Goal: Consume media (video, audio)

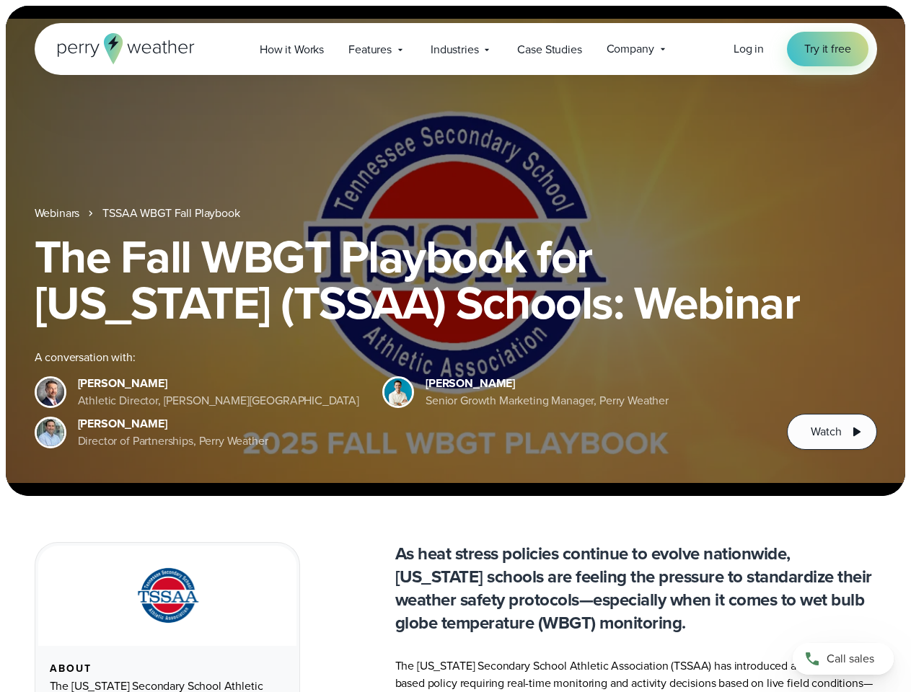
click at [455, 346] on div "The Fall WBGT Playbook for [US_STATE] (TSSAA) Schools: Webinar A conversation w…" at bounding box center [456, 342] width 842 height 216
click at [455, 49] on span "Industries" at bounding box center [455, 49] width 48 height 17
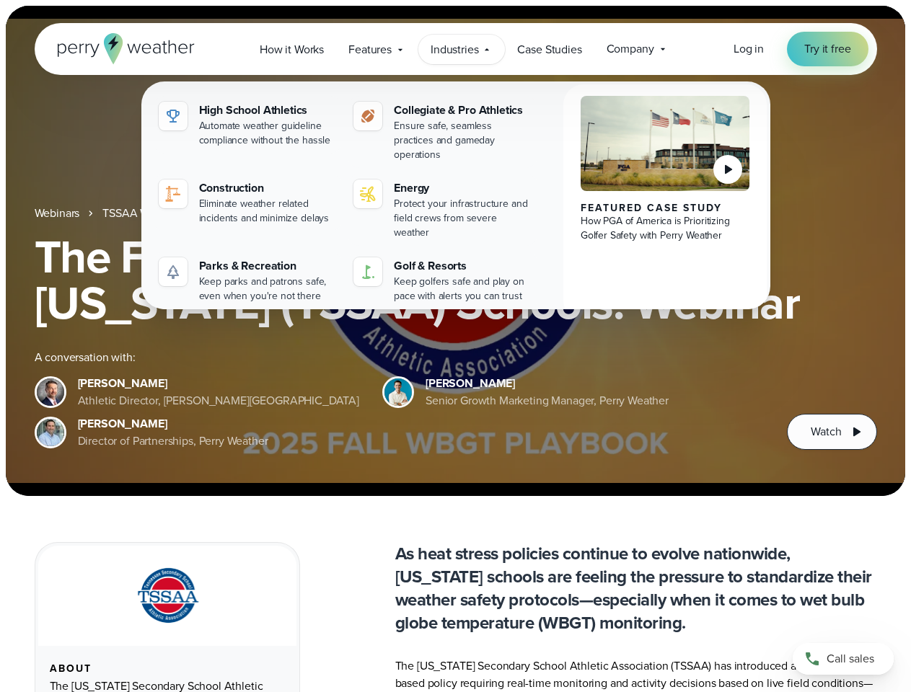
click at [455, 251] on h1 "The Fall WBGT Playbook for [US_STATE] (TSSAA) Schools: Webinar" at bounding box center [456, 280] width 842 height 92
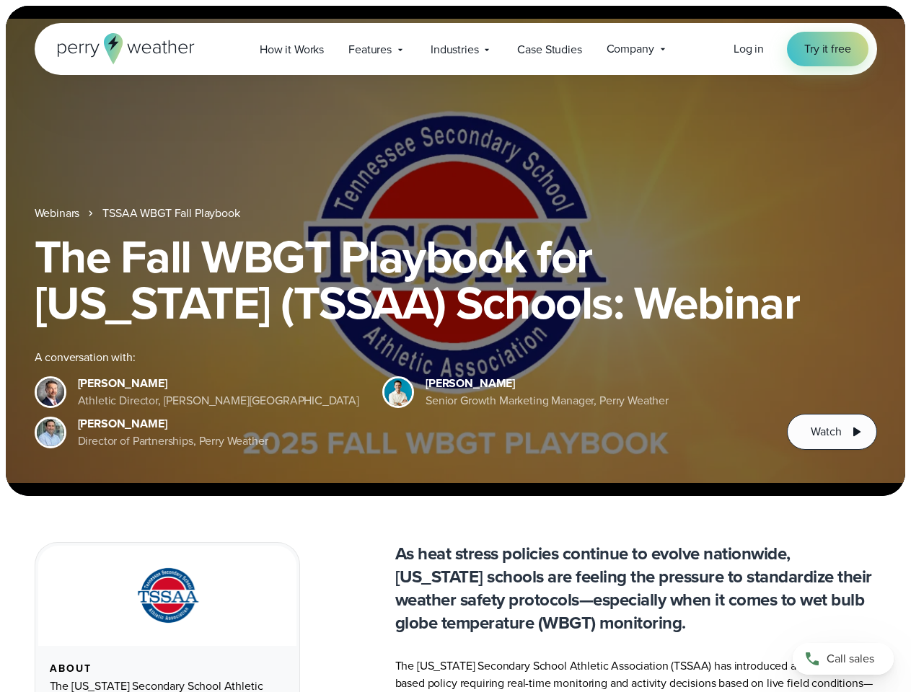
click at [172, 213] on link "TSSAA WBGT Fall Playbook" at bounding box center [170, 213] width 137 height 17
click at [831, 432] on span "Watch" at bounding box center [826, 431] width 30 height 17
